Goal: Transaction & Acquisition: Purchase product/service

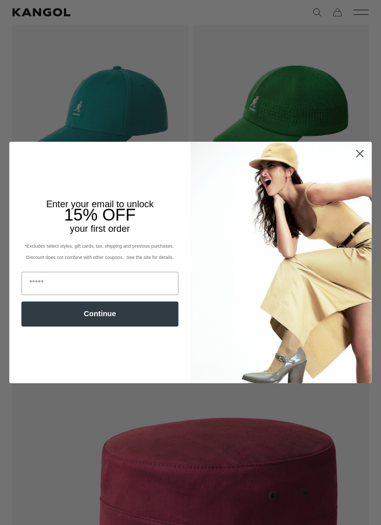
click at [362, 157] on icon "Close dialog" at bounding box center [359, 154] width 7 height 7
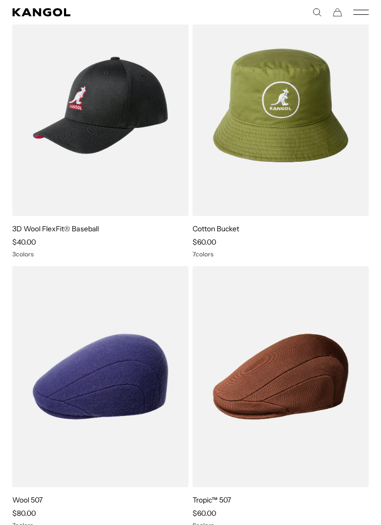
scroll to position [3356, 0]
click at [0, 0] on img at bounding box center [0, 0] width 0 height 0
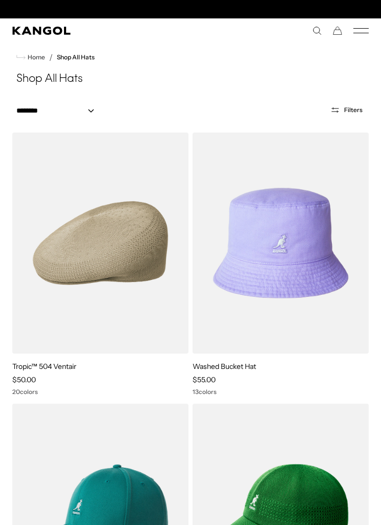
scroll to position [0, 211]
click at [367, 32] on icon "Mobile Menu" at bounding box center [360, 30] width 15 height 9
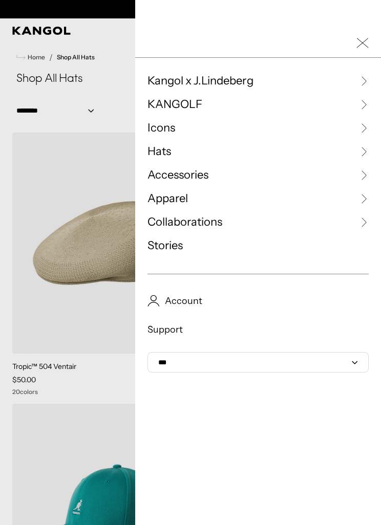
scroll to position [0, 0]
click at [178, 153] on link "Hats" at bounding box center [257, 151] width 221 height 15
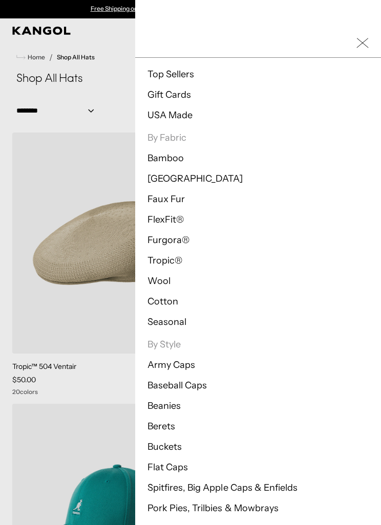
click at [210, 383] on li "Baseball Caps" at bounding box center [257, 386] width 221 height 12
click at [186, 383] on link "Baseball Caps" at bounding box center [176, 385] width 59 height 11
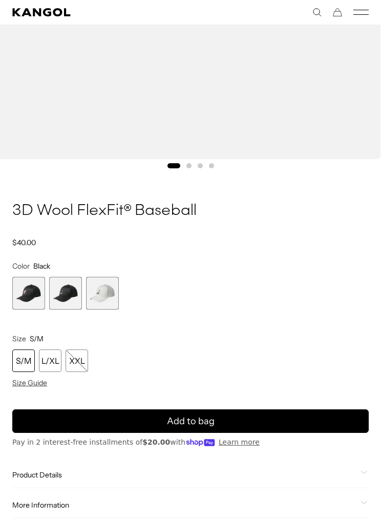
click at [71, 297] on span "2 of 3" at bounding box center [65, 293] width 33 height 33
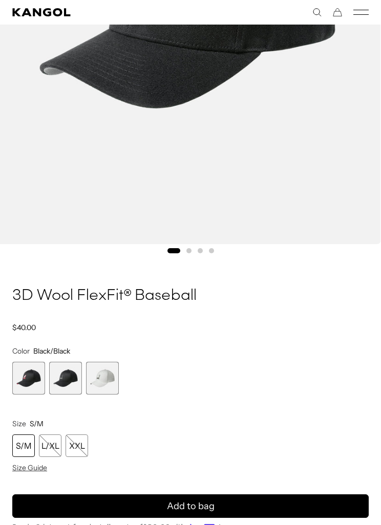
click at [116, 385] on span "3 of 3" at bounding box center [102, 378] width 33 height 33
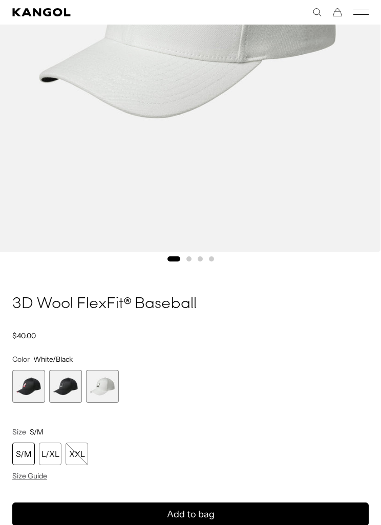
scroll to position [328, 0]
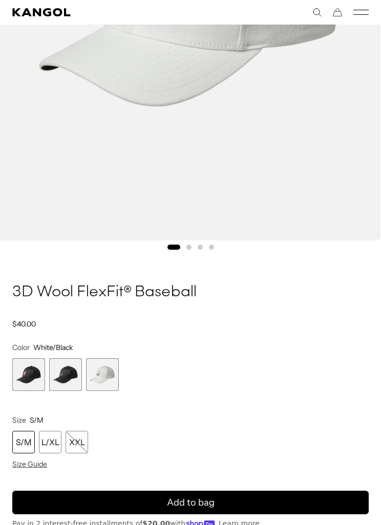
click at [79, 371] on span "2 of 3" at bounding box center [65, 375] width 33 height 33
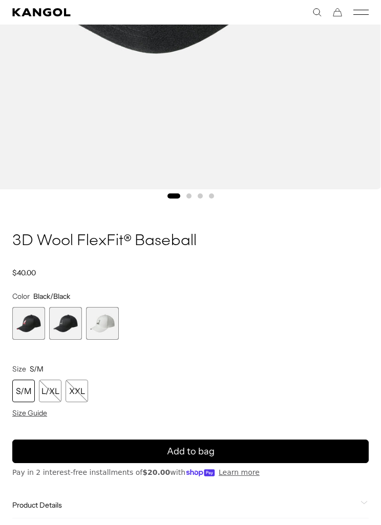
click at [77, 329] on span "2 of 3" at bounding box center [65, 323] width 33 height 33
click at [34, 324] on span "1 of 3" at bounding box center [28, 323] width 33 height 33
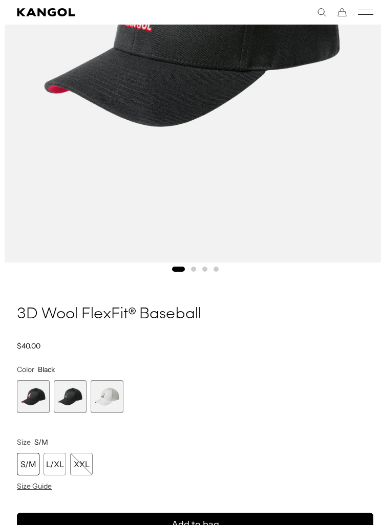
scroll to position [305, 0]
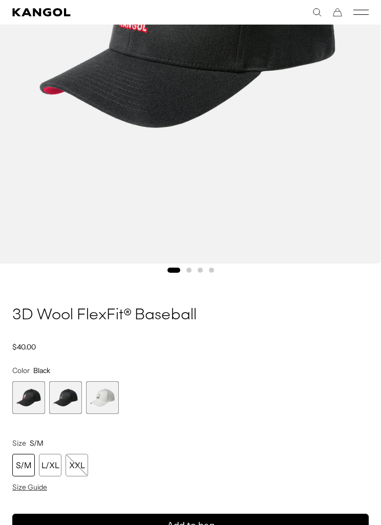
click at [74, 394] on span "2 of 3" at bounding box center [65, 398] width 33 height 33
click at [111, 397] on span "3 of 3" at bounding box center [102, 398] width 33 height 33
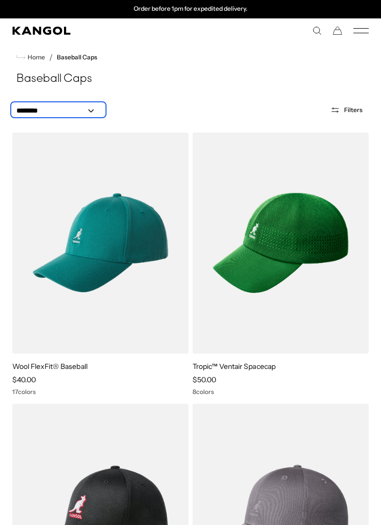
click at [92, 111] on select "**********" at bounding box center [58, 111] width 92 height 11
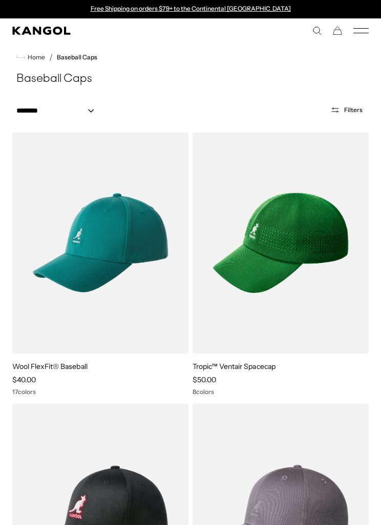
click at [338, 112] on icon "Open filters" at bounding box center [335, 112] width 7 height 0
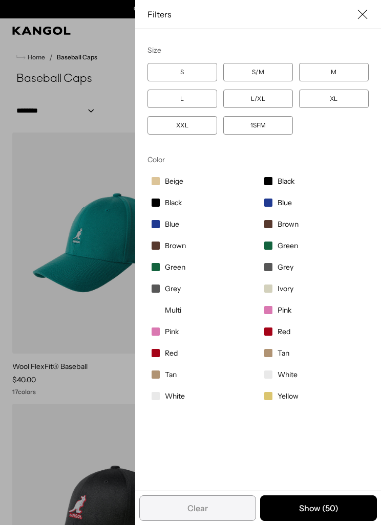
click at [264, 99] on label "L/XL" at bounding box center [258, 99] width 70 height 18
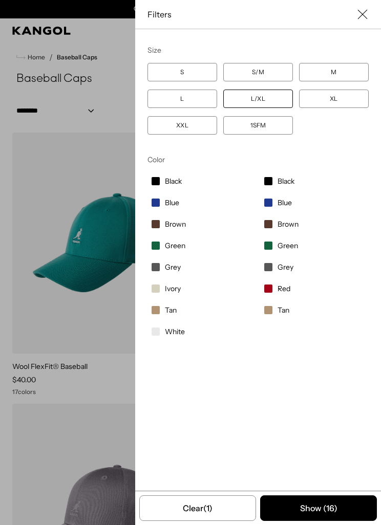
click at [336, 514] on button "Show ( 16 )" at bounding box center [318, 509] width 117 height 26
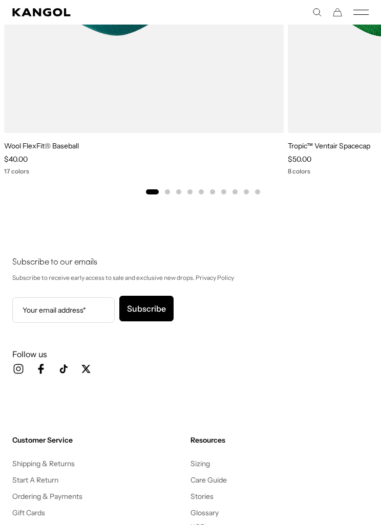
click at [169, 192] on button "Go to slide 2" at bounding box center [167, 191] width 5 height 5
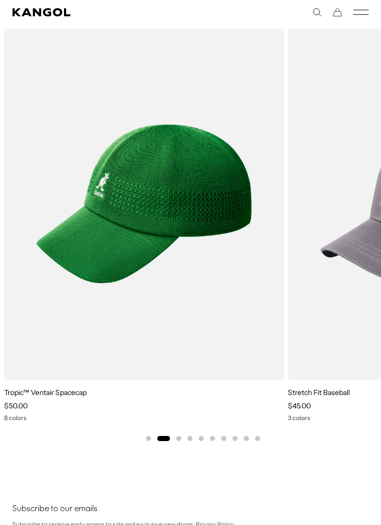
click at [181, 439] on button "Go to slide 3" at bounding box center [178, 438] width 5 height 5
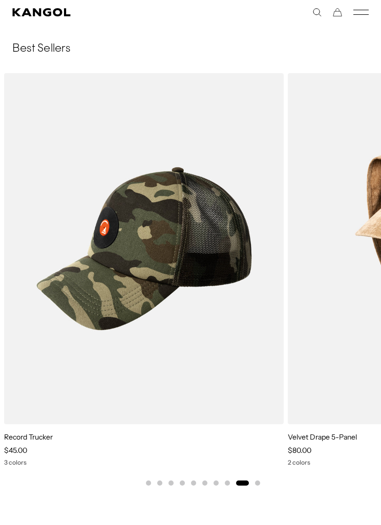
click at [0, 0] on img "9 of 10" at bounding box center [0, 0] width 0 height 0
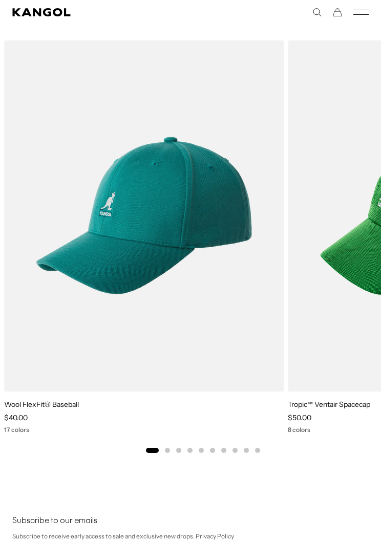
scroll to position [0, 211]
click at [0, 0] on img "1 of 10" at bounding box center [0, 0] width 0 height 0
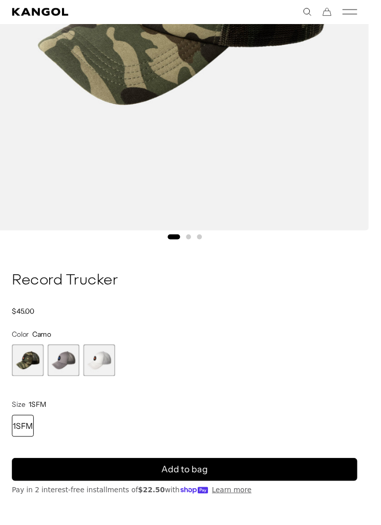
scroll to position [339, 0]
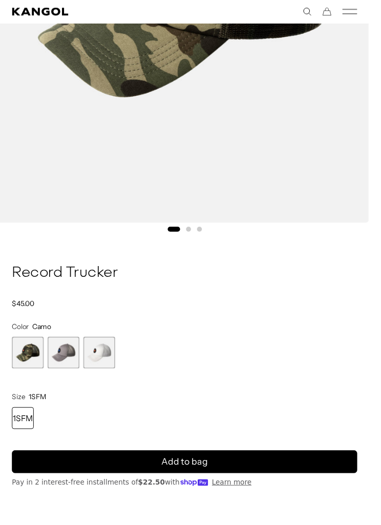
click at [76, 366] on span "2 of 3" at bounding box center [65, 364] width 33 height 33
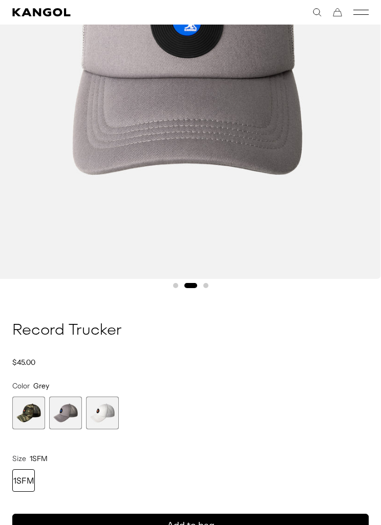
scroll to position [287, 0]
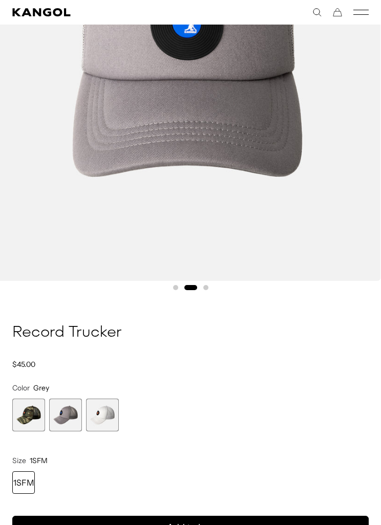
click at [113, 410] on span "3 of 3" at bounding box center [102, 415] width 33 height 33
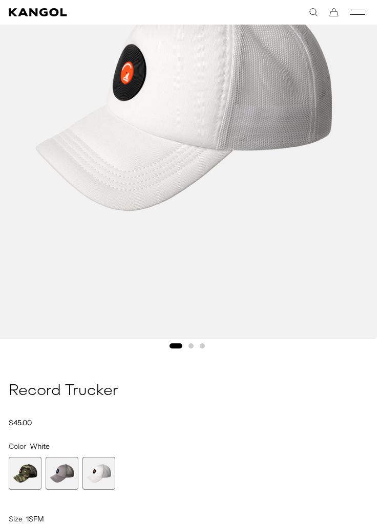
click at [28, 472] on span "1 of 3" at bounding box center [25, 473] width 33 height 33
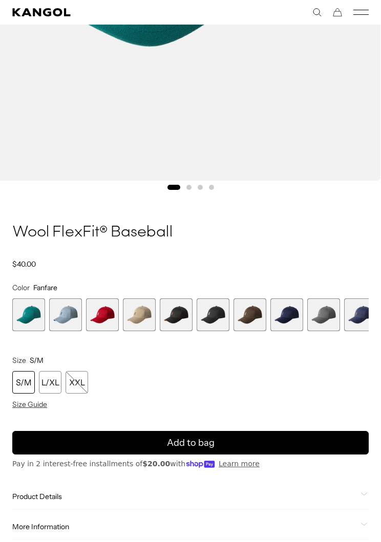
scroll to position [389, 0]
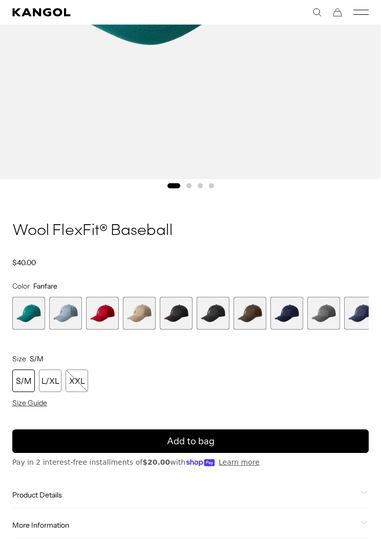
click at [179, 316] on span "5 of 17" at bounding box center [176, 313] width 33 height 33
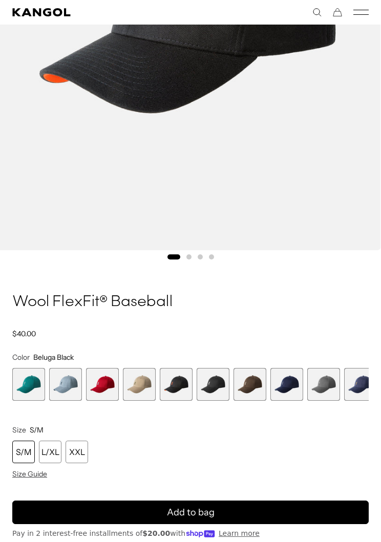
scroll to position [322, 0]
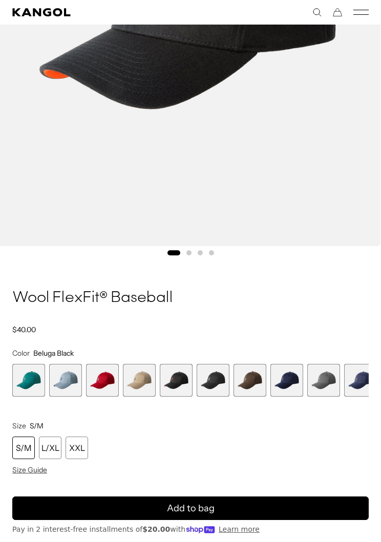
click at [189, 379] on span "5 of 17" at bounding box center [176, 380] width 33 height 33
click at [188, 386] on span "5 of 17" at bounding box center [176, 380] width 33 height 33
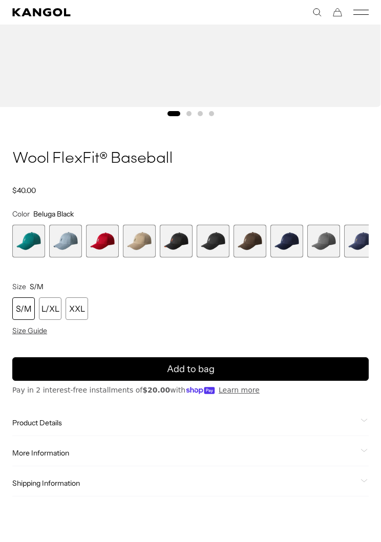
scroll to position [470, 0]
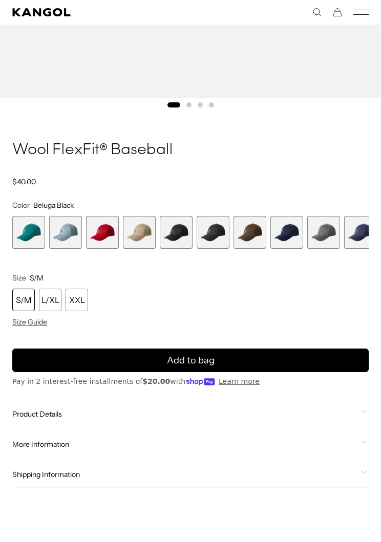
click at [54, 301] on div "L/XL" at bounding box center [50, 300] width 23 height 23
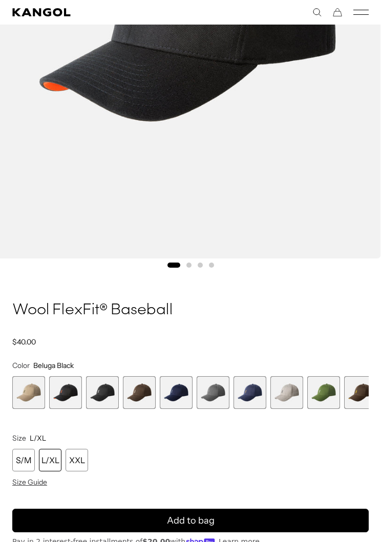
scroll to position [0, 211]
click at [29, 390] on span "4 of 17" at bounding box center [28, 392] width 33 height 33
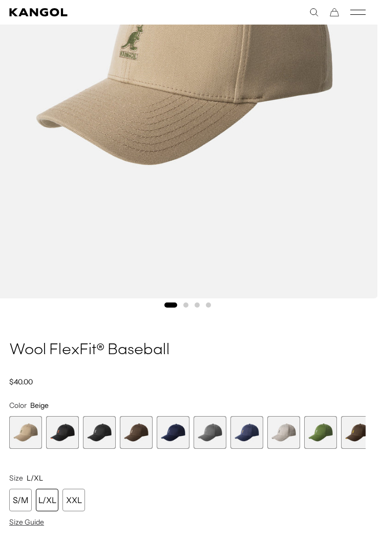
scroll to position [272, 3]
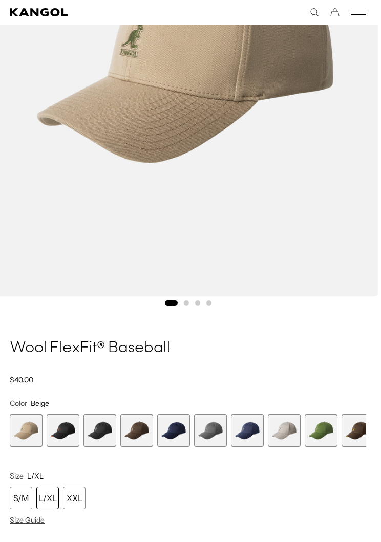
click at [68, 436] on span "5 of 17" at bounding box center [63, 430] width 33 height 33
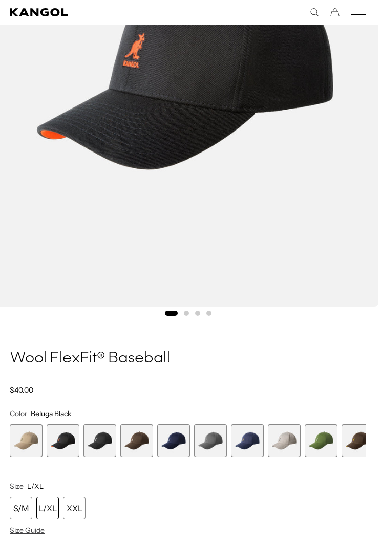
scroll to position [262, 3]
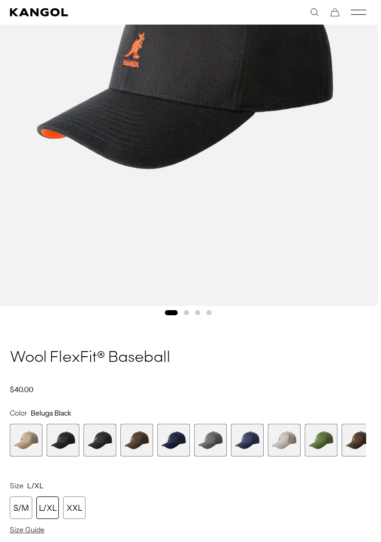
click at [103, 442] on span "6 of 17" at bounding box center [99, 440] width 33 height 33
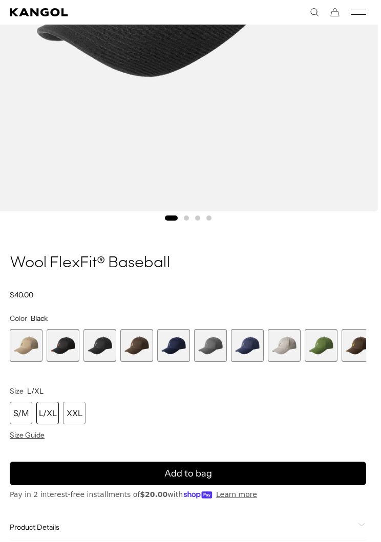
click at [54, 414] on div "L/XL" at bounding box center [47, 413] width 23 height 23
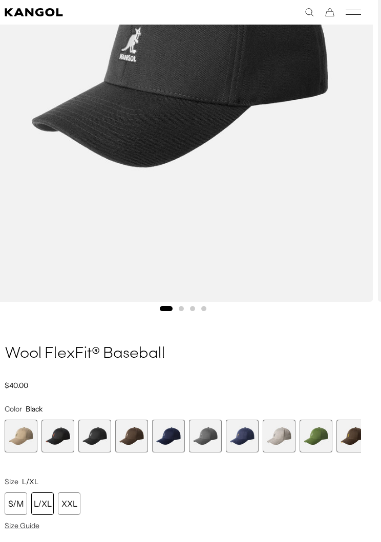
click at [135, 434] on span "7 of 17" at bounding box center [131, 436] width 33 height 33
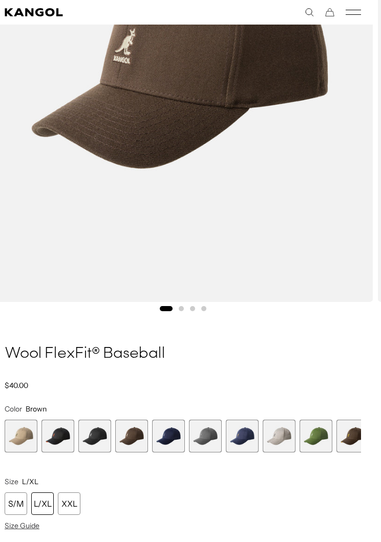
click at [180, 446] on span "8 of 17" at bounding box center [168, 436] width 33 height 33
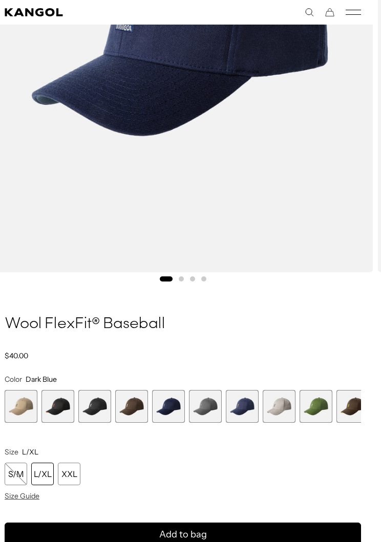
click at [213, 411] on span "9 of 17" at bounding box center [205, 406] width 33 height 33
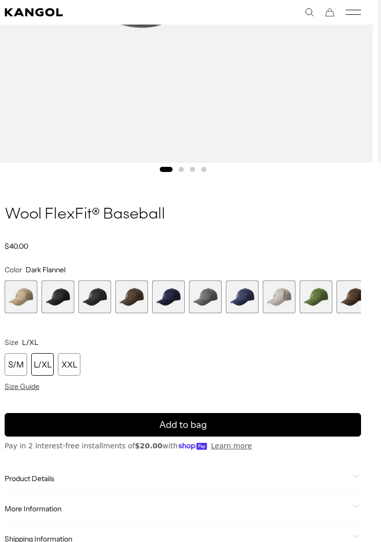
click at [245, 296] on span "10 of 17" at bounding box center [242, 297] width 33 height 33
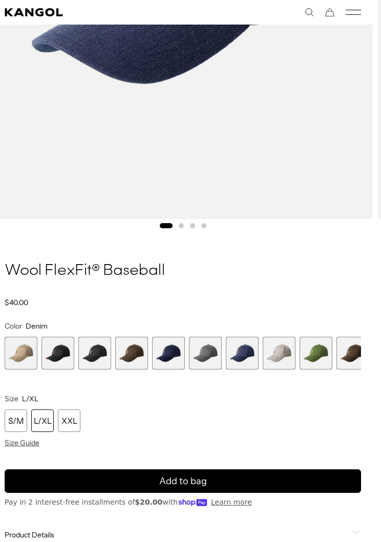
click at [285, 355] on span "11 of 17" at bounding box center [279, 353] width 33 height 33
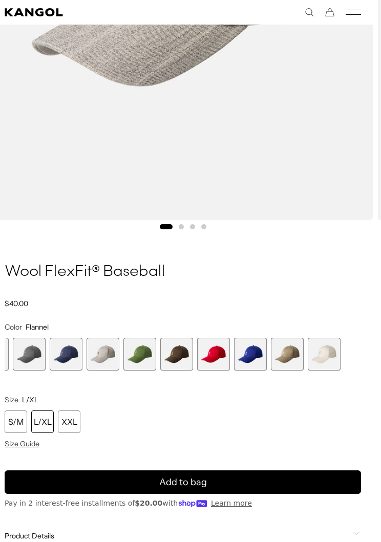
click at [180, 351] on span "13 of 17" at bounding box center [176, 354] width 33 height 33
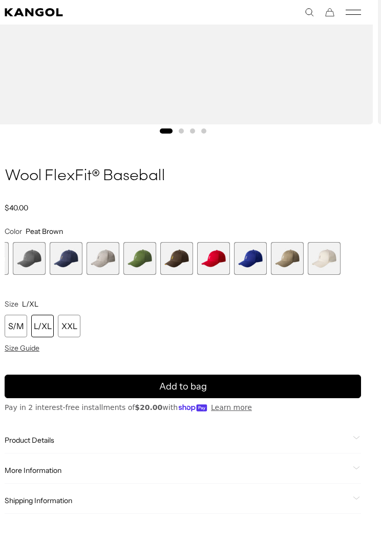
click at [288, 262] on span "16 of 17" at bounding box center [287, 258] width 33 height 33
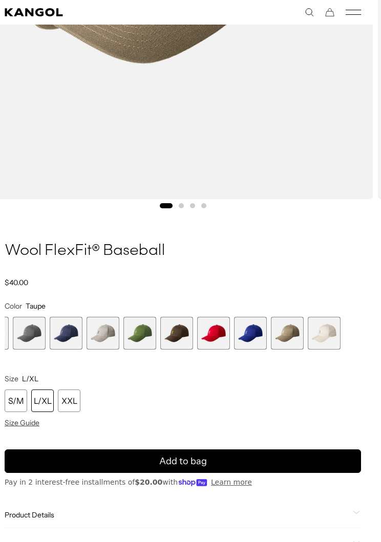
click at [333, 330] on span "17 of 17" at bounding box center [324, 333] width 33 height 33
